Goal: Task Accomplishment & Management: Use online tool/utility

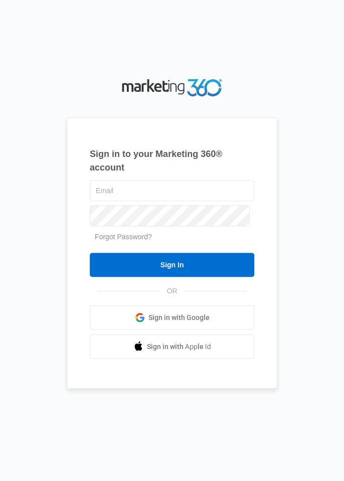
click at [135, 201] on input "text" at bounding box center [172, 190] width 164 height 21
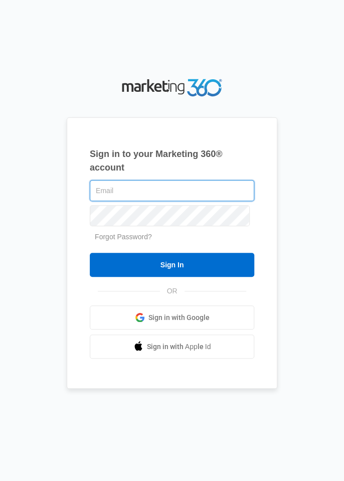
type input "[EMAIL_ADDRESS][DOMAIN_NAME]"
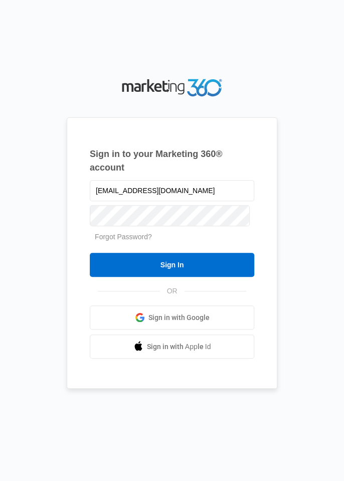
click at [90, 253] on input "Sign In" at bounding box center [172, 265] width 164 height 24
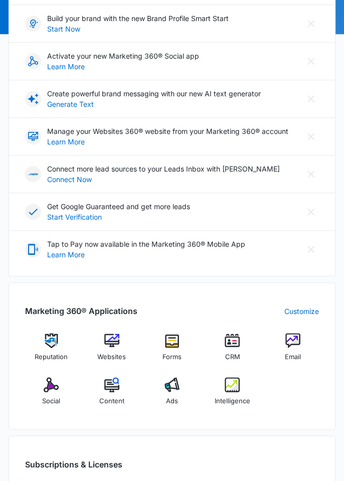
scroll to position [153, 0]
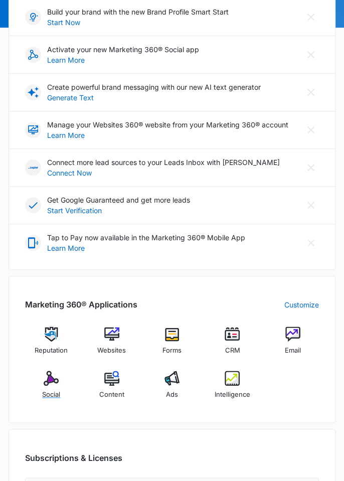
click at [51, 378] on img at bounding box center [51, 377] width 15 height 15
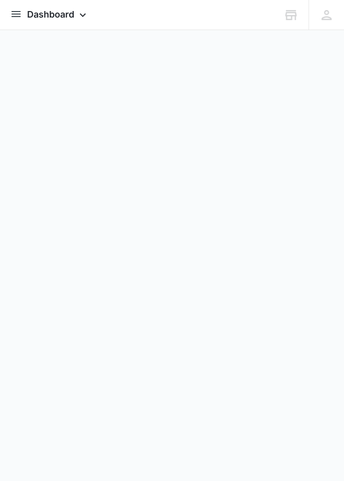
click at [15, 20] on img "open subnavigation menu" at bounding box center [16, 14] width 12 height 12
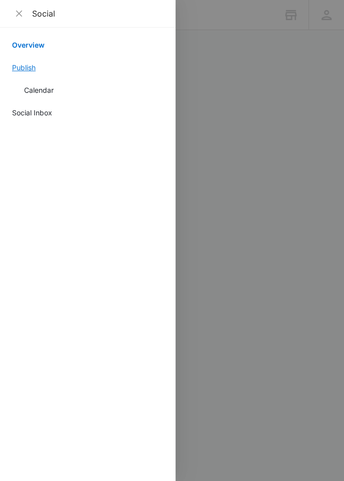
click at [21, 71] on link "Publish" at bounding box center [87, 67] width 151 height 11
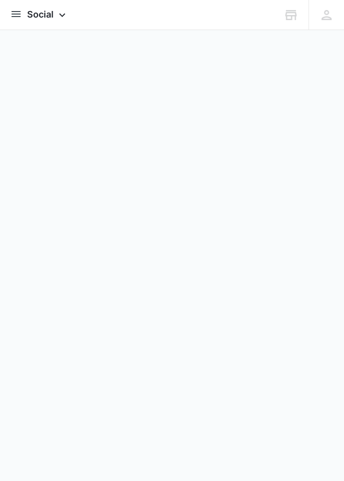
click at [45, 15] on span "Social" at bounding box center [40, 14] width 27 height 11
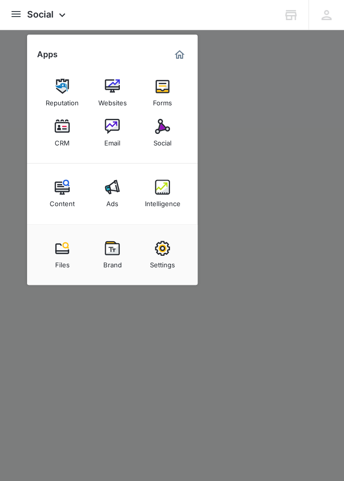
click at [158, 140] on div "Social" at bounding box center [162, 140] width 18 height 13
